Goal: Task Accomplishment & Management: Use online tool/utility

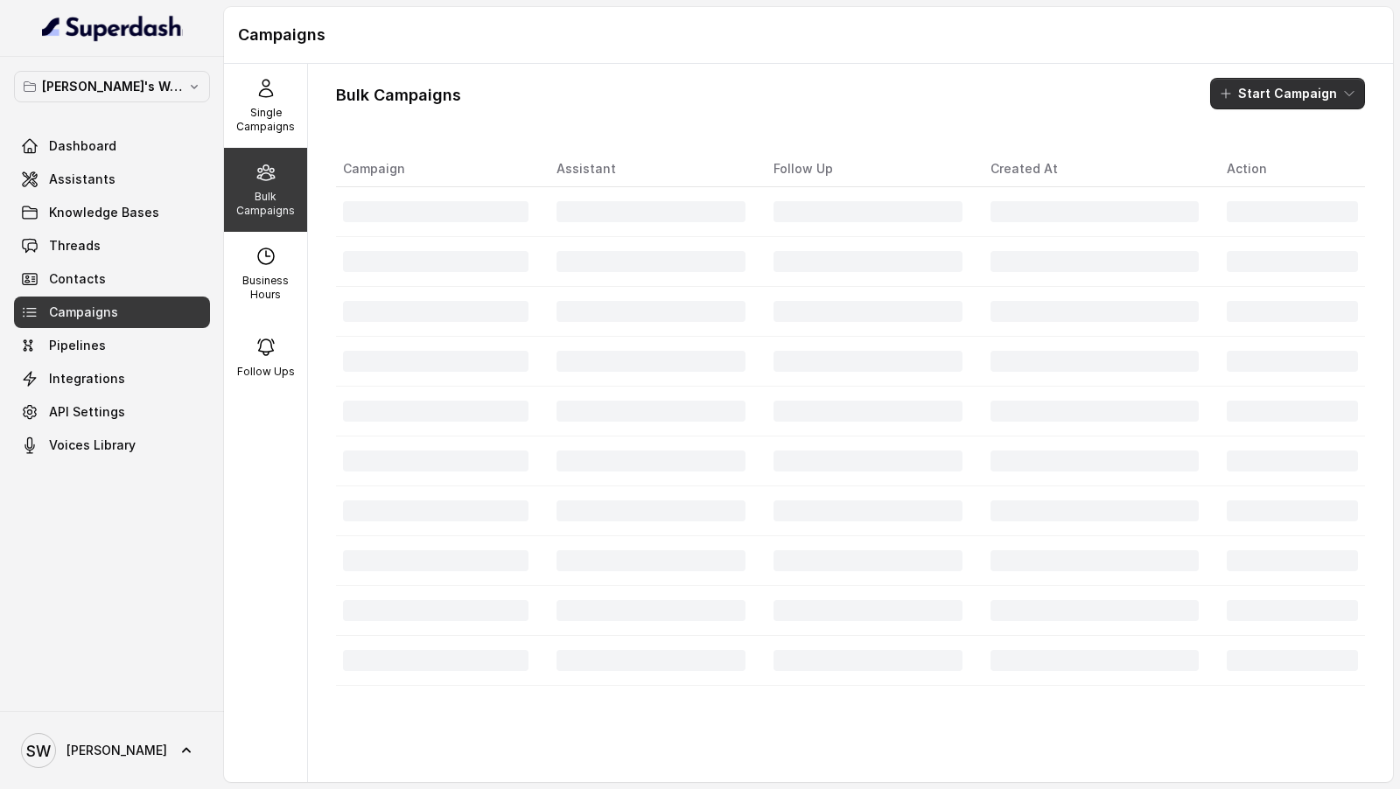
click at [1311, 99] on button "Start Campaign" at bounding box center [1287, 93] width 155 height 31
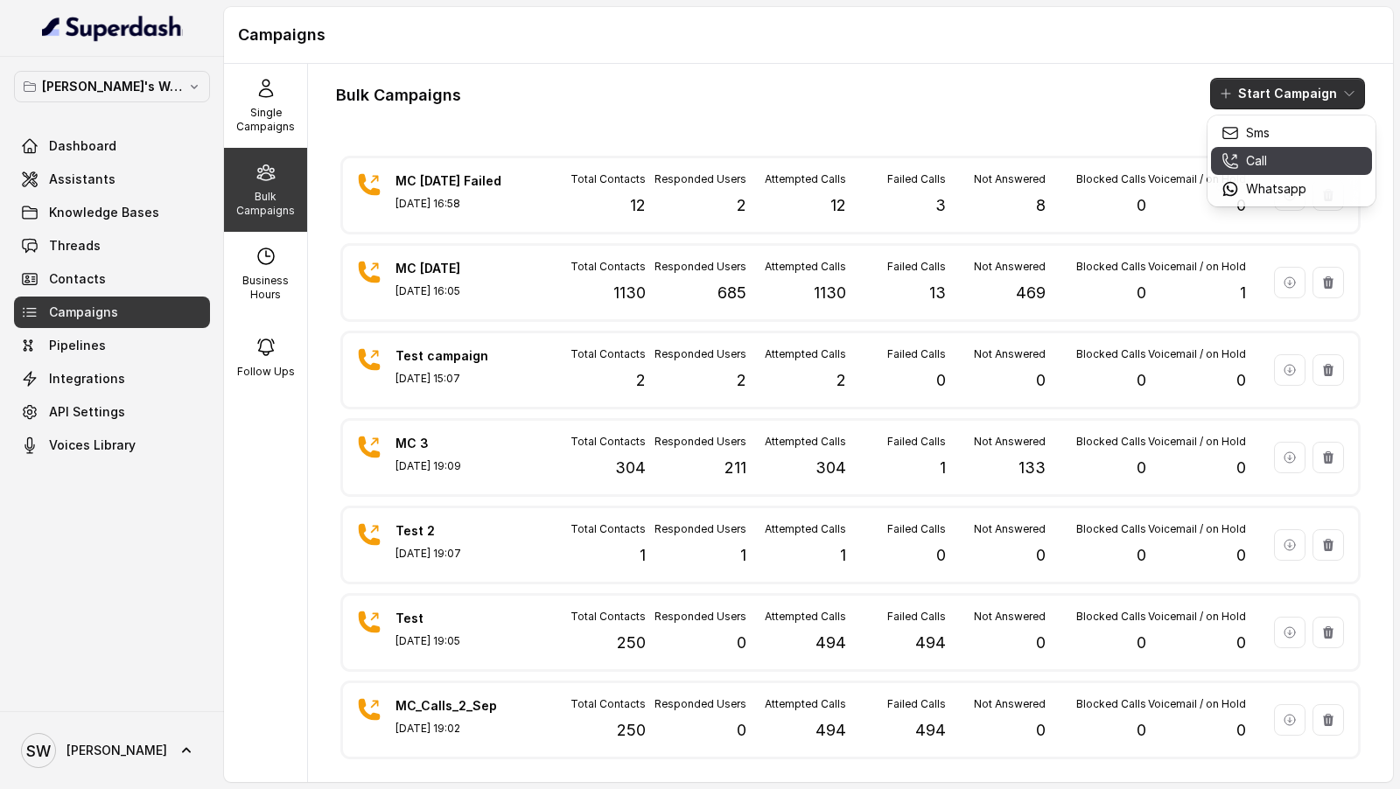
click at [1292, 164] on div "Call" at bounding box center [1263, 160] width 85 height 17
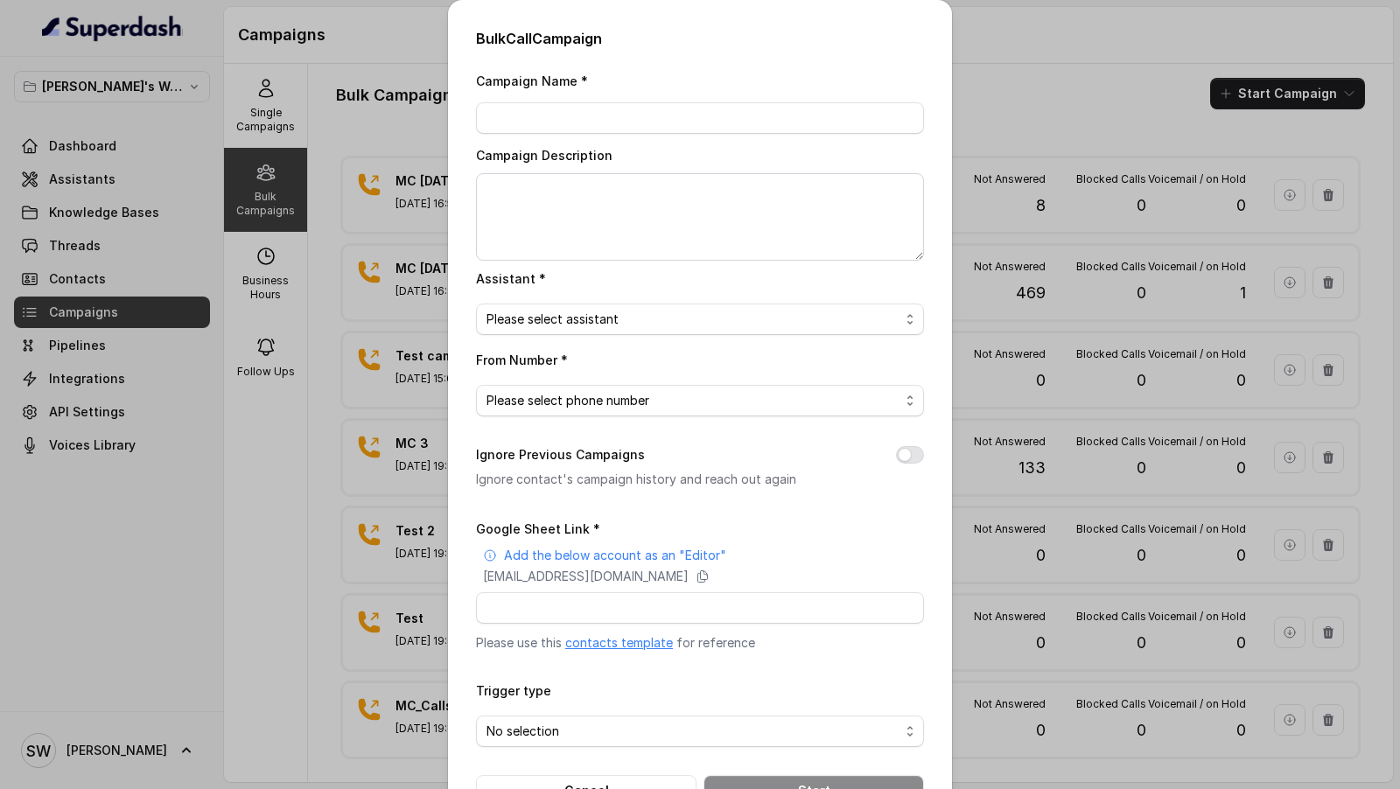
scroll to position [57, 0]
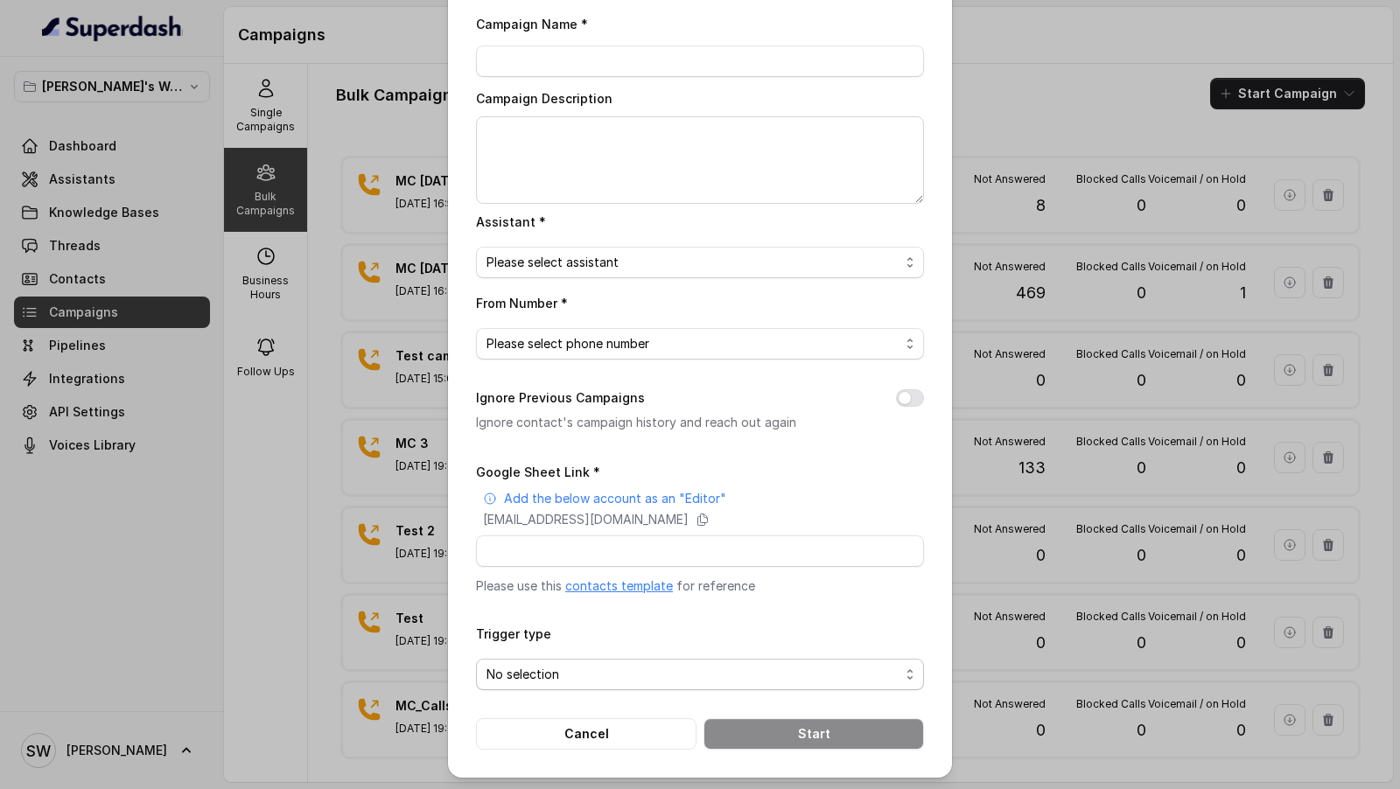
click at [555, 678] on span "No selection" at bounding box center [692, 674] width 413 height 21
click at [12, 354] on div "Bulk Call Campaign Campaign Name * Campaign Description Assistant * Please sele…" at bounding box center [700, 394] width 1400 height 789
click at [118, 239] on div "Bulk Call Campaign Campaign Name * Campaign Description Assistant * Please sele…" at bounding box center [700, 394] width 1400 height 789
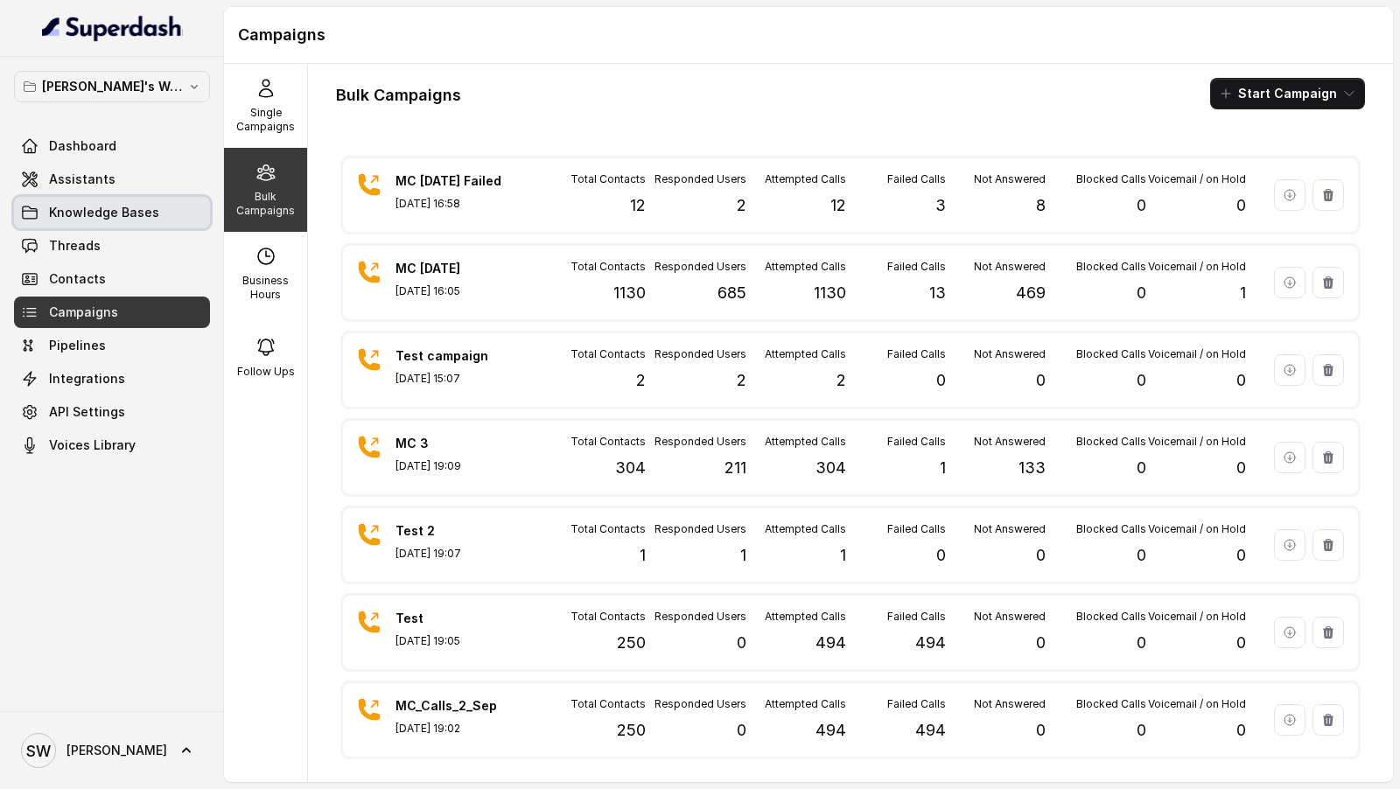
click at [119, 213] on span "Knowledge Bases" at bounding box center [104, 212] width 110 height 17
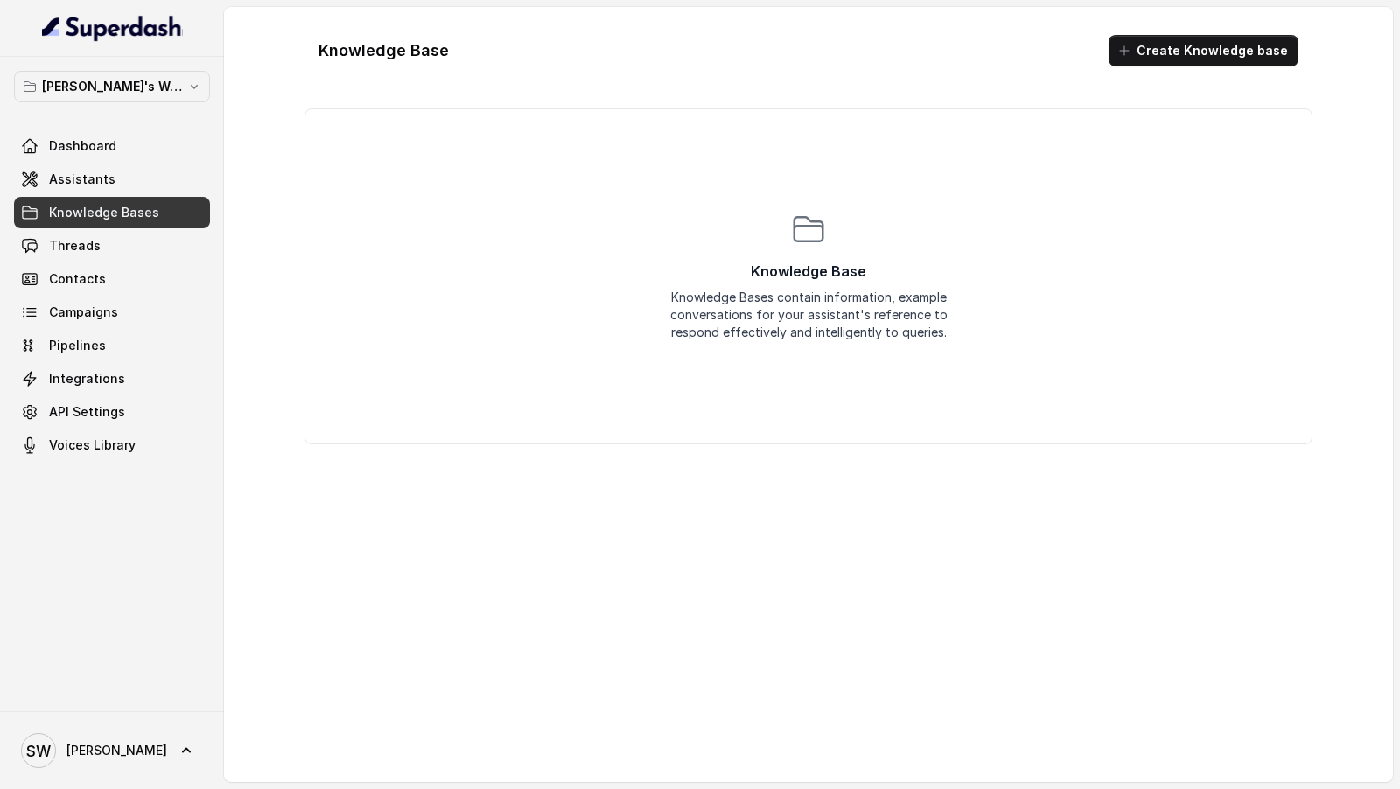
drag, startPoint x: 1399, startPoint y: 633, endPoint x: 964, endPoint y: 251, distance: 579.0
click at [1399, 633] on main "Knowledge Base Create Knowledge base Knowledge Base Knowledge Bases contain inf…" at bounding box center [700, 394] width 1400 height 789
click at [116, 384] on span "Integrations" at bounding box center [87, 378] width 76 height 17
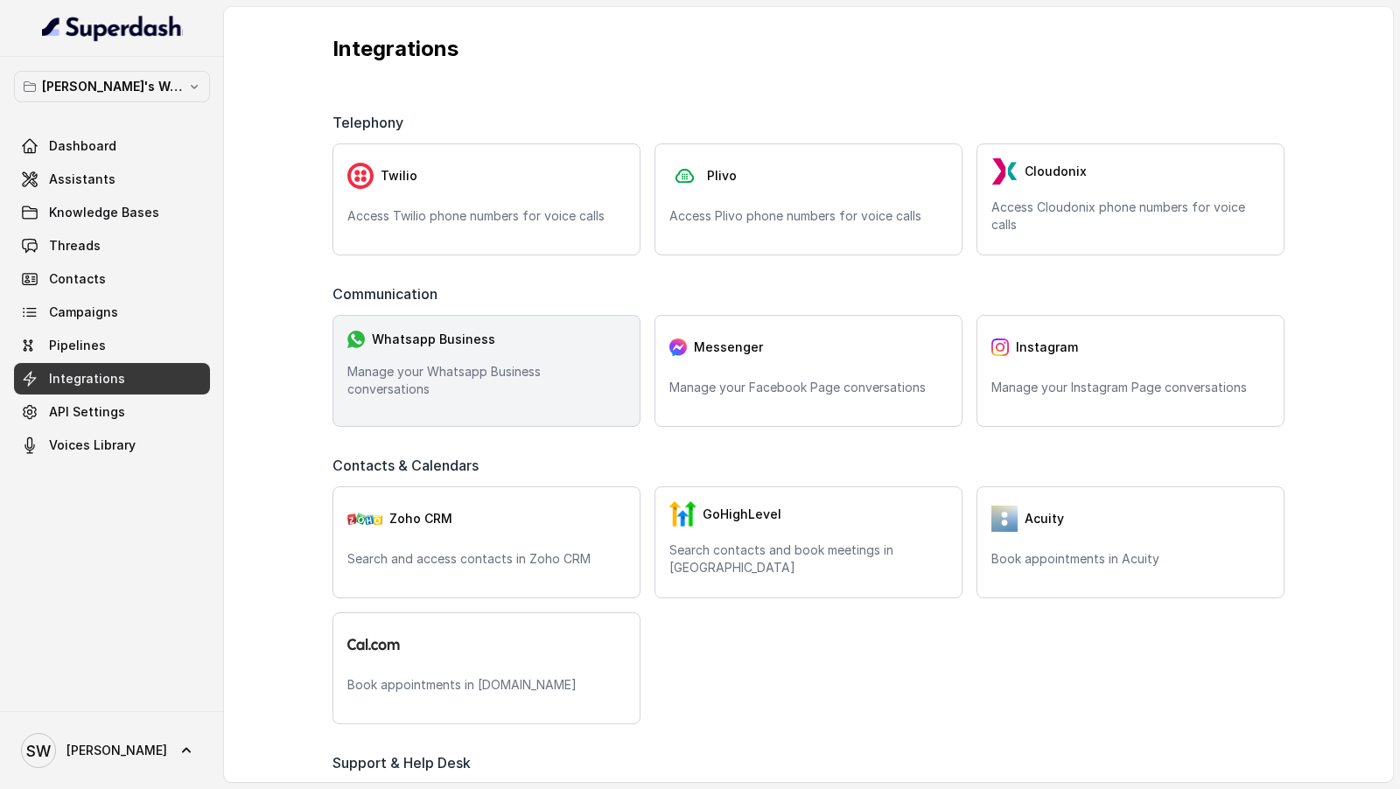
click at [430, 389] on p "Manage your Whatsapp Business conversations" at bounding box center [486, 380] width 278 height 35
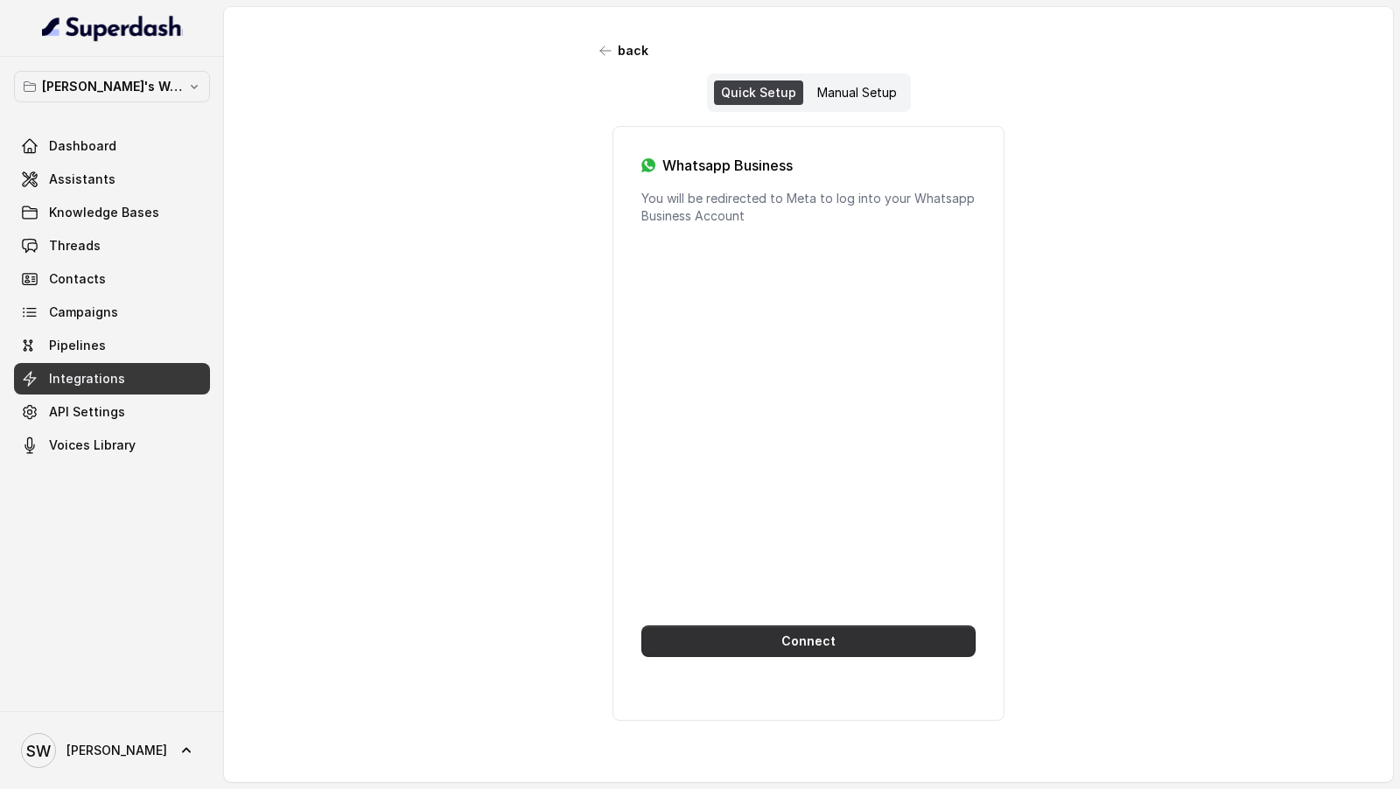
click at [759, 640] on button "Connect" at bounding box center [808, 641] width 334 height 31
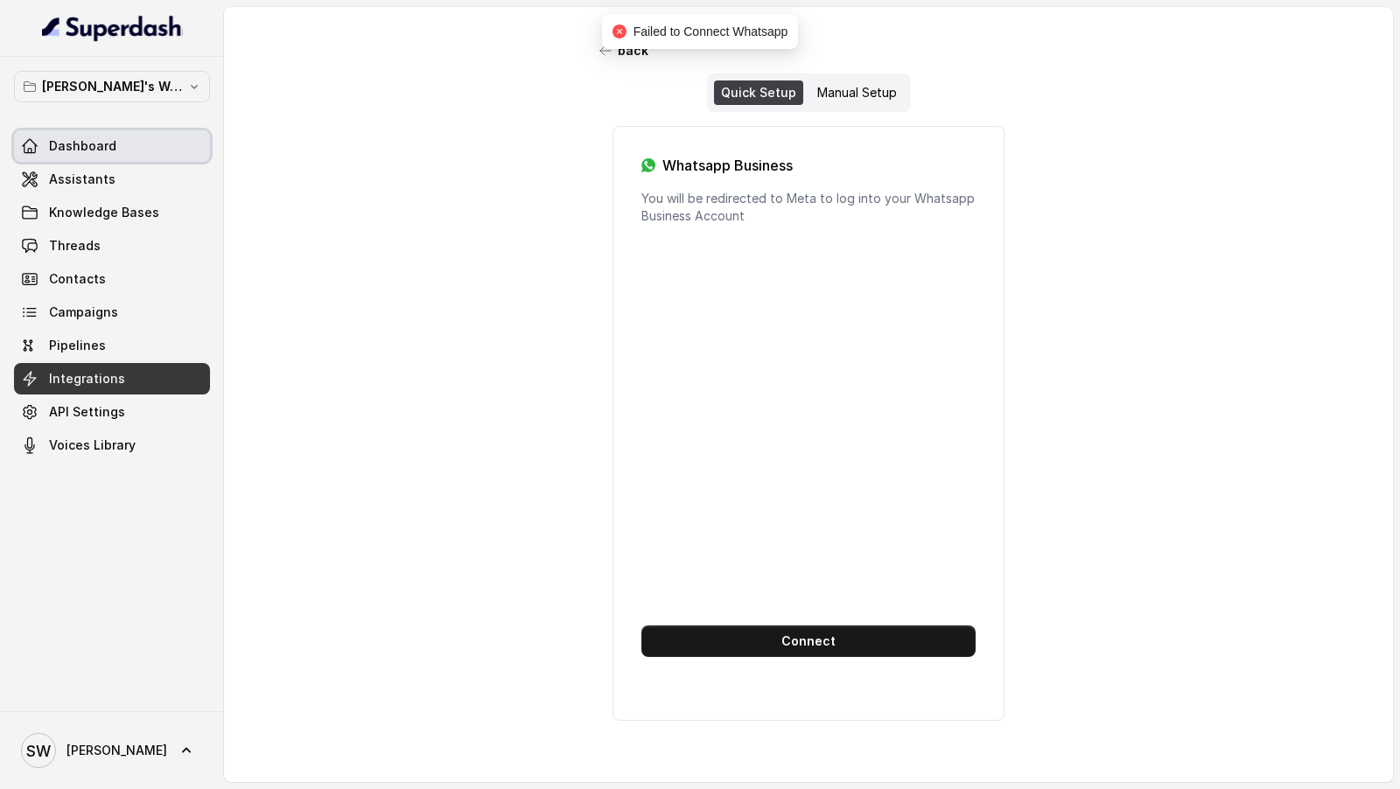
click at [60, 143] on span "Dashboard" at bounding box center [82, 145] width 67 height 17
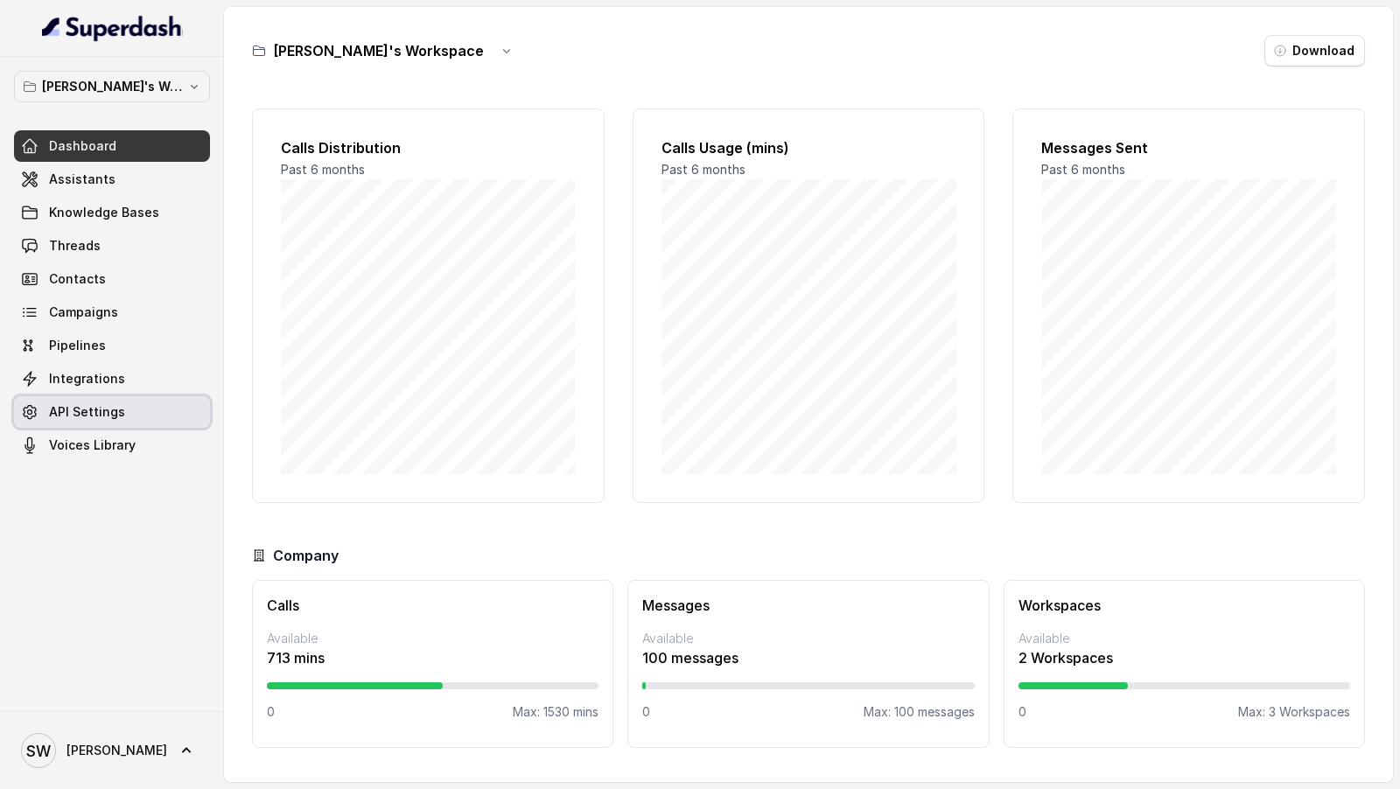
click at [81, 382] on span "Integrations" at bounding box center [87, 378] width 76 height 17
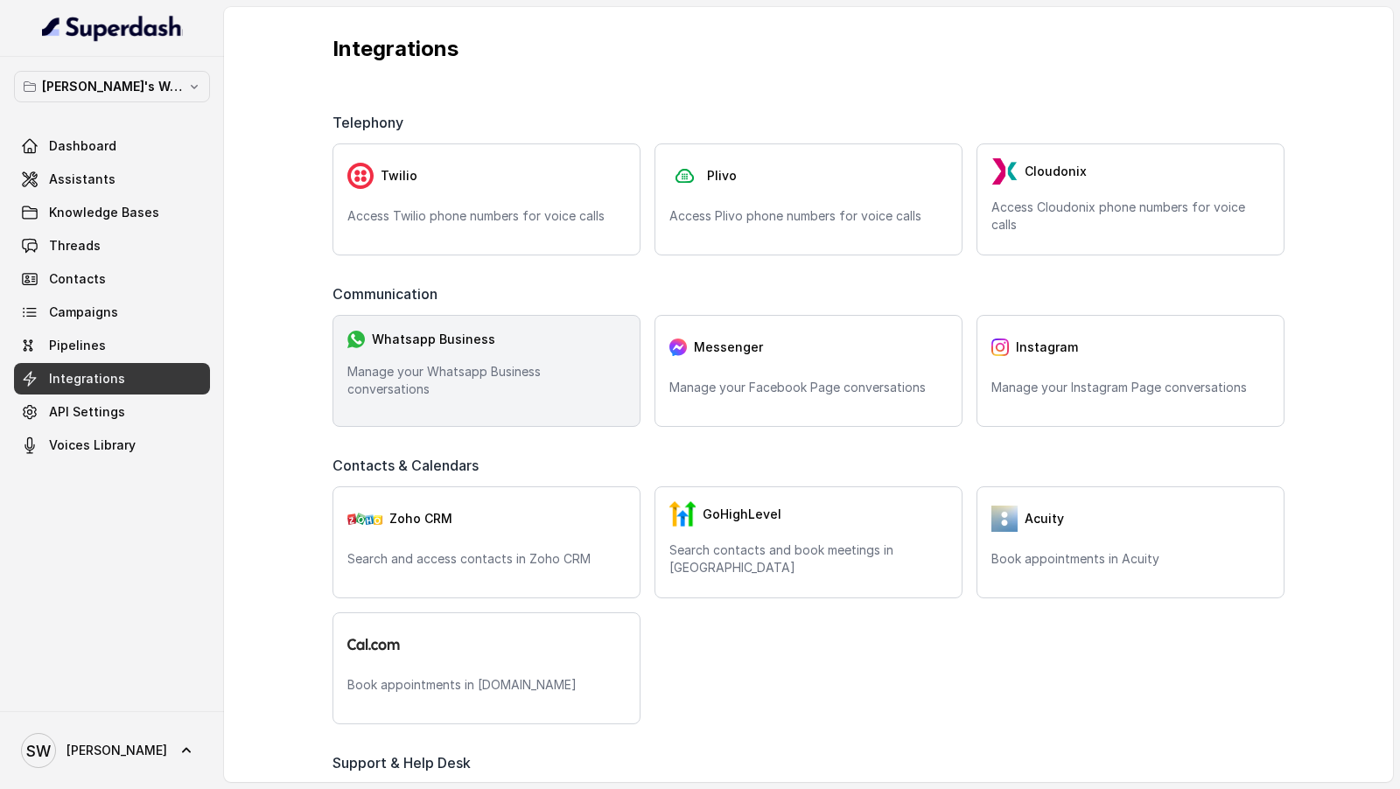
click at [473, 348] on span "Whatsapp Business" at bounding box center [433, 339] width 123 height 17
